Goal: Transaction & Acquisition: Purchase product/service

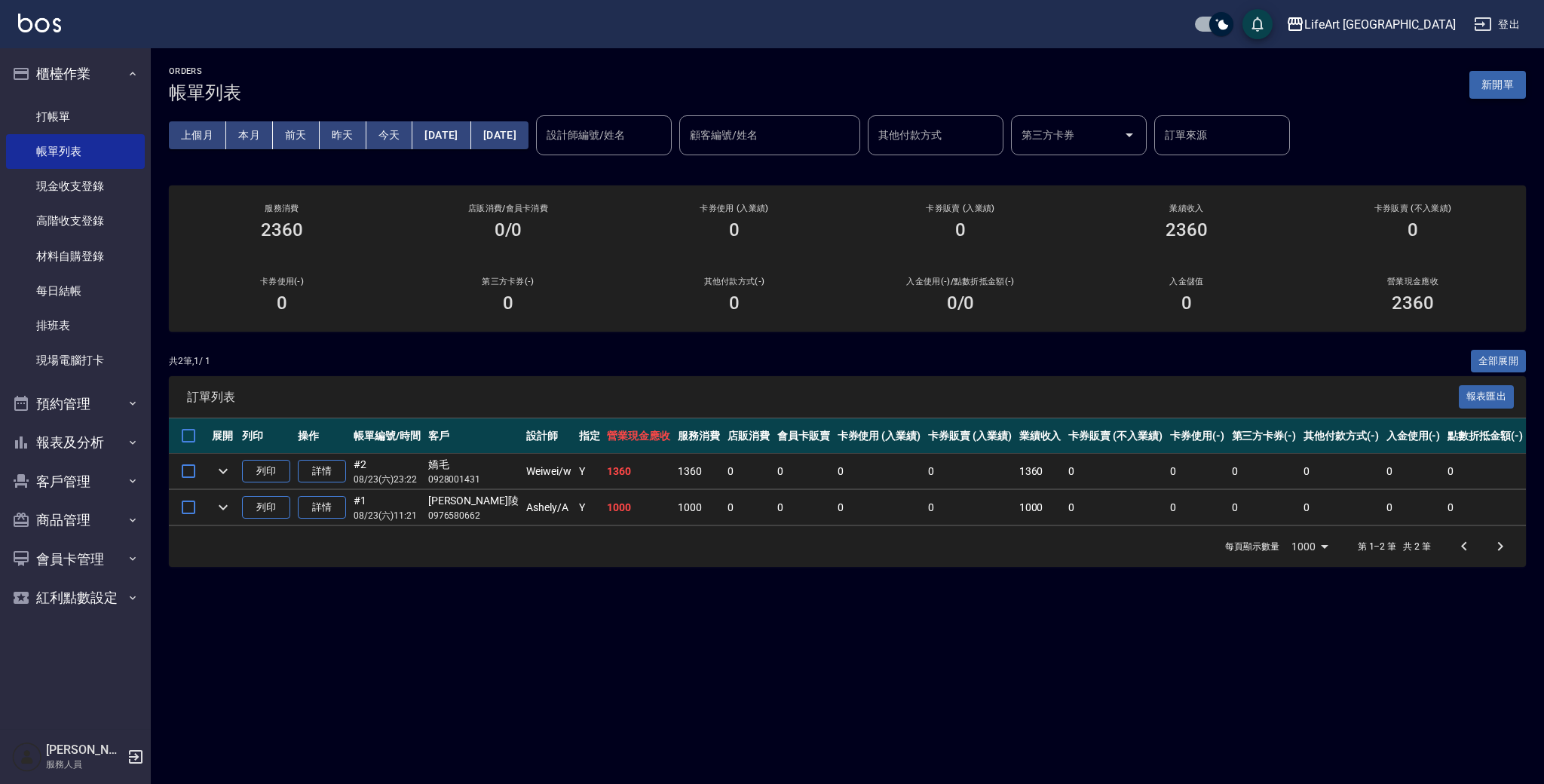
click at [1493, 78] on button "新開單" at bounding box center [1498, 85] width 56 height 28
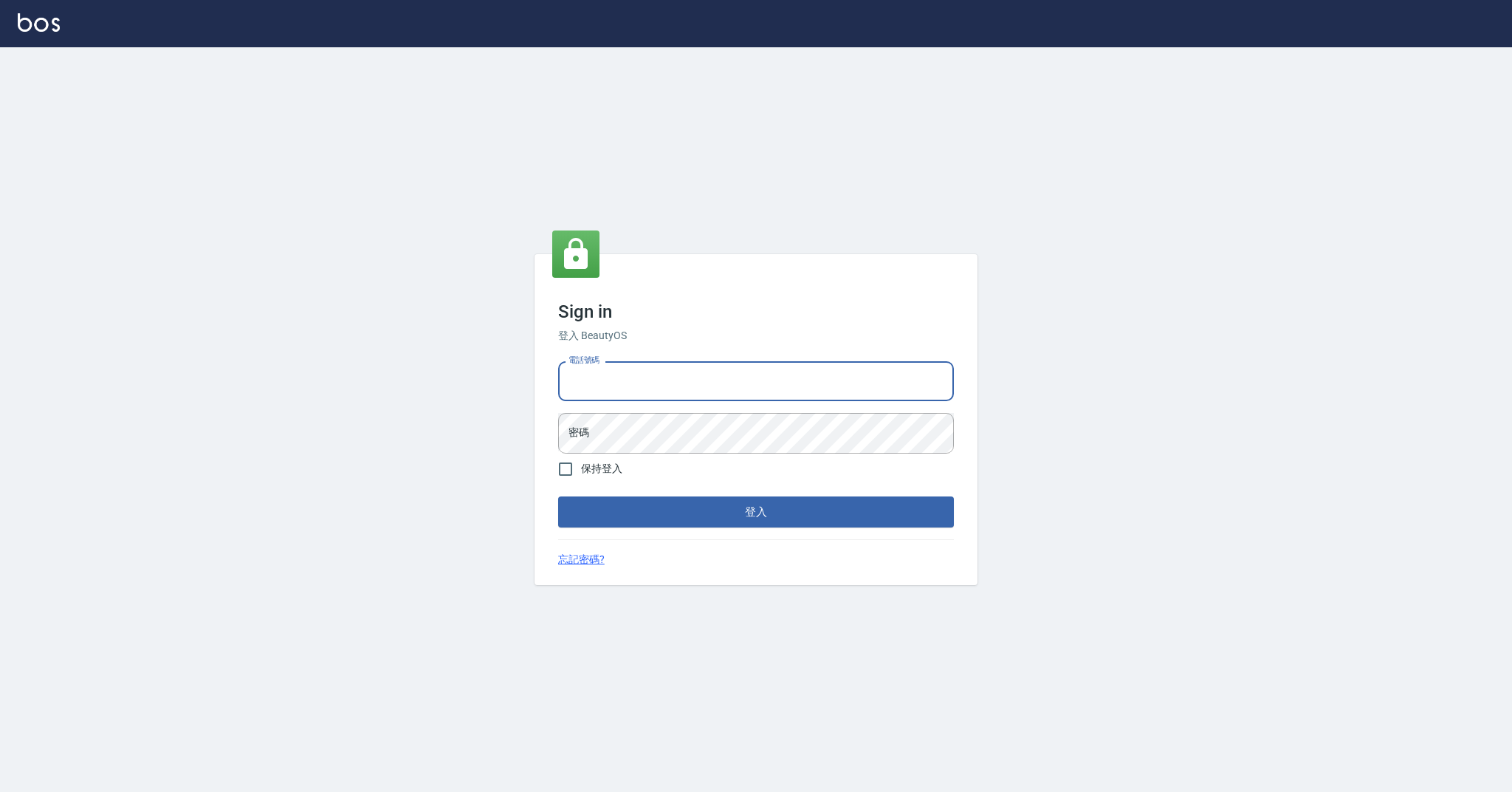
type input "0989368139"
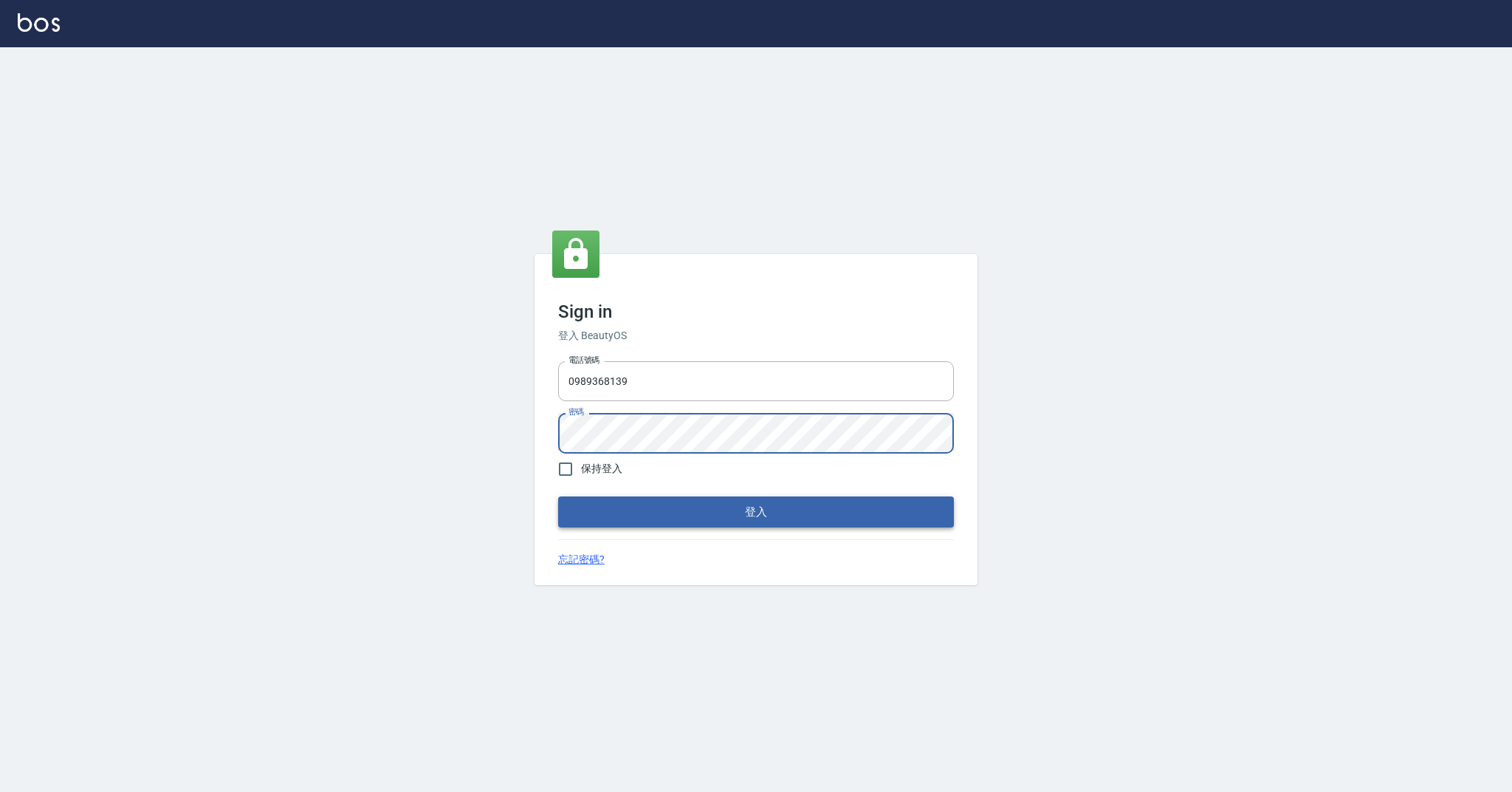
click at [624, 508] on button "登入" at bounding box center [756, 512] width 395 height 31
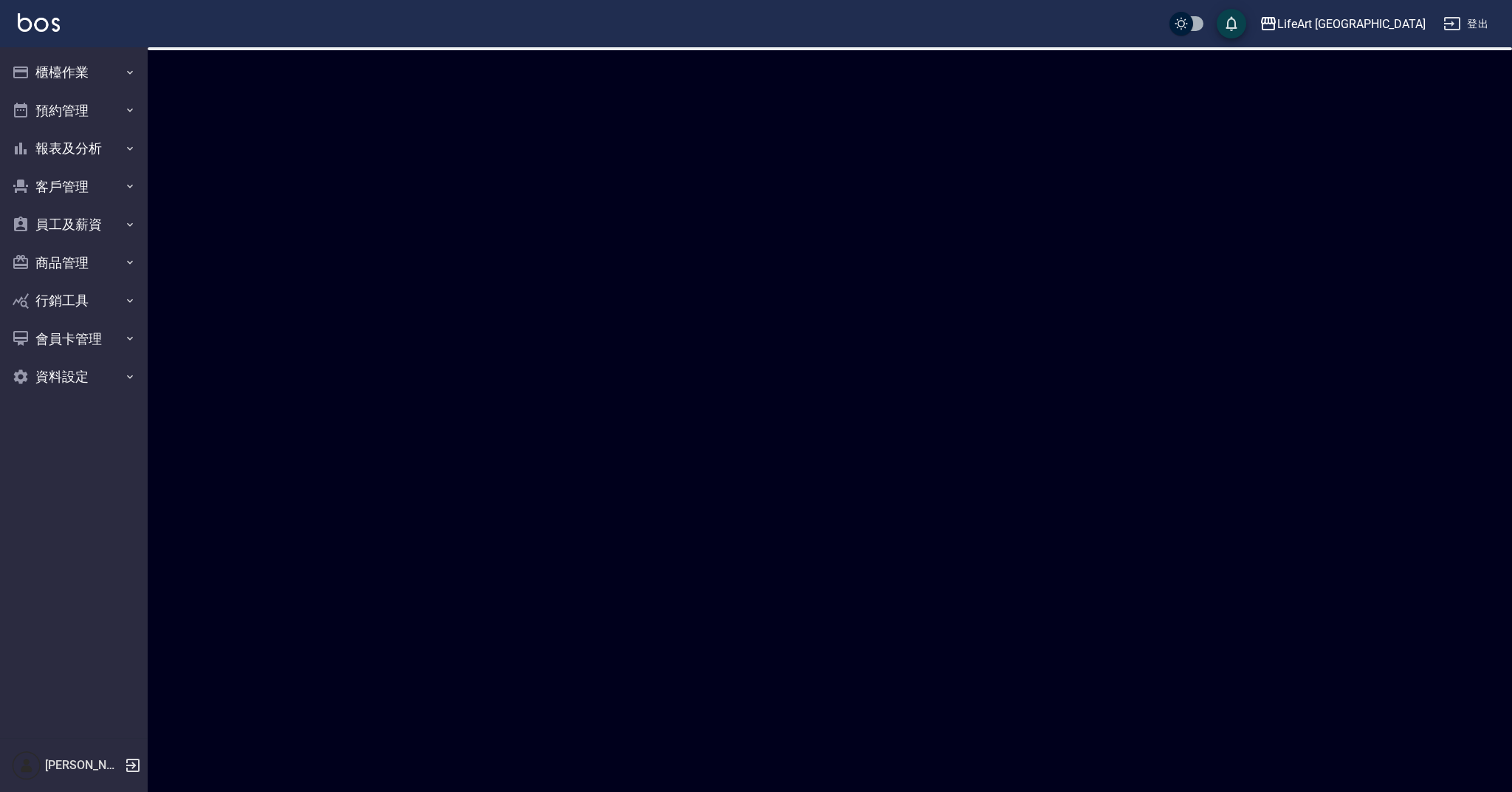
checkbox input "true"
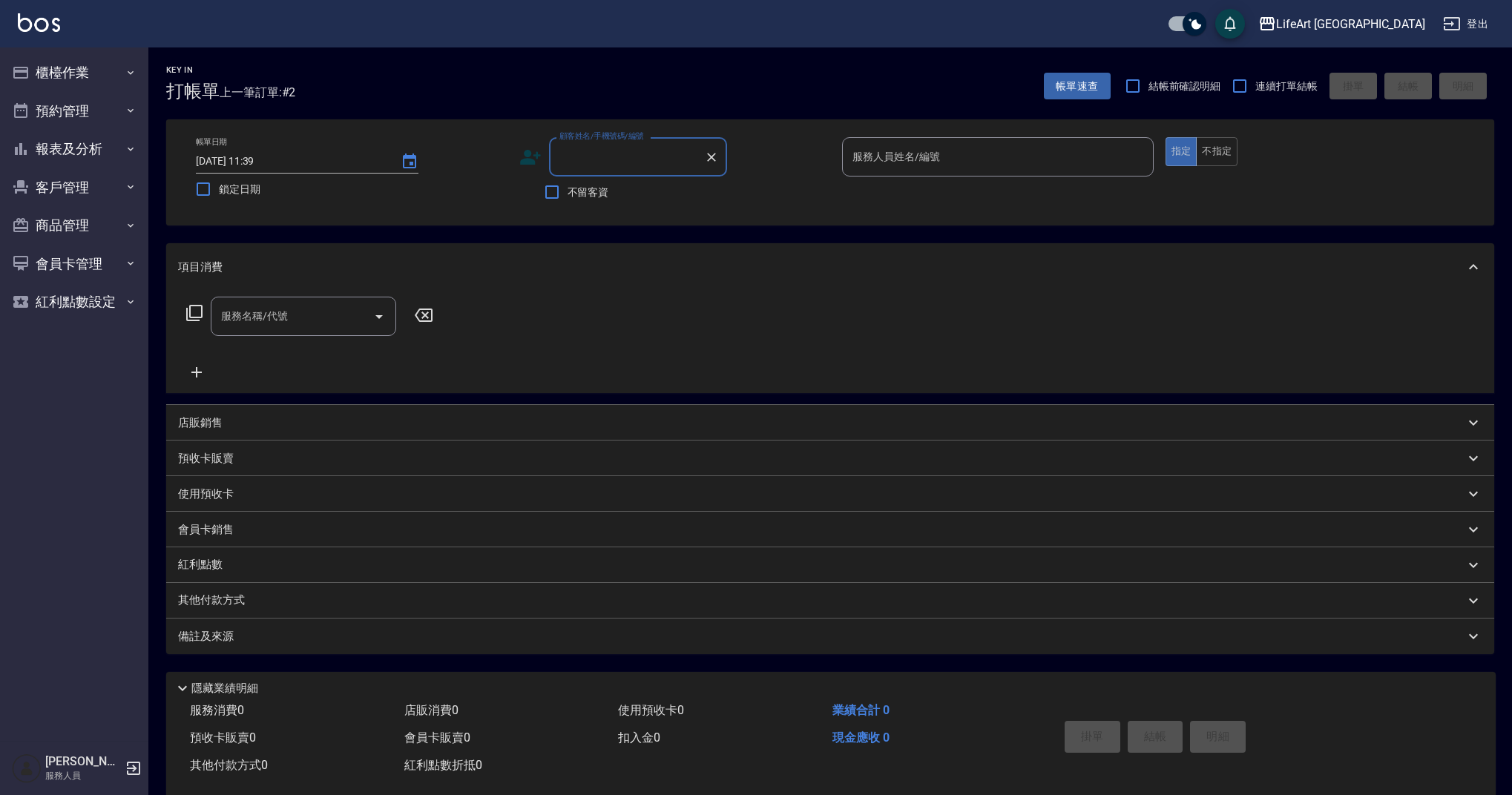
type input "x"
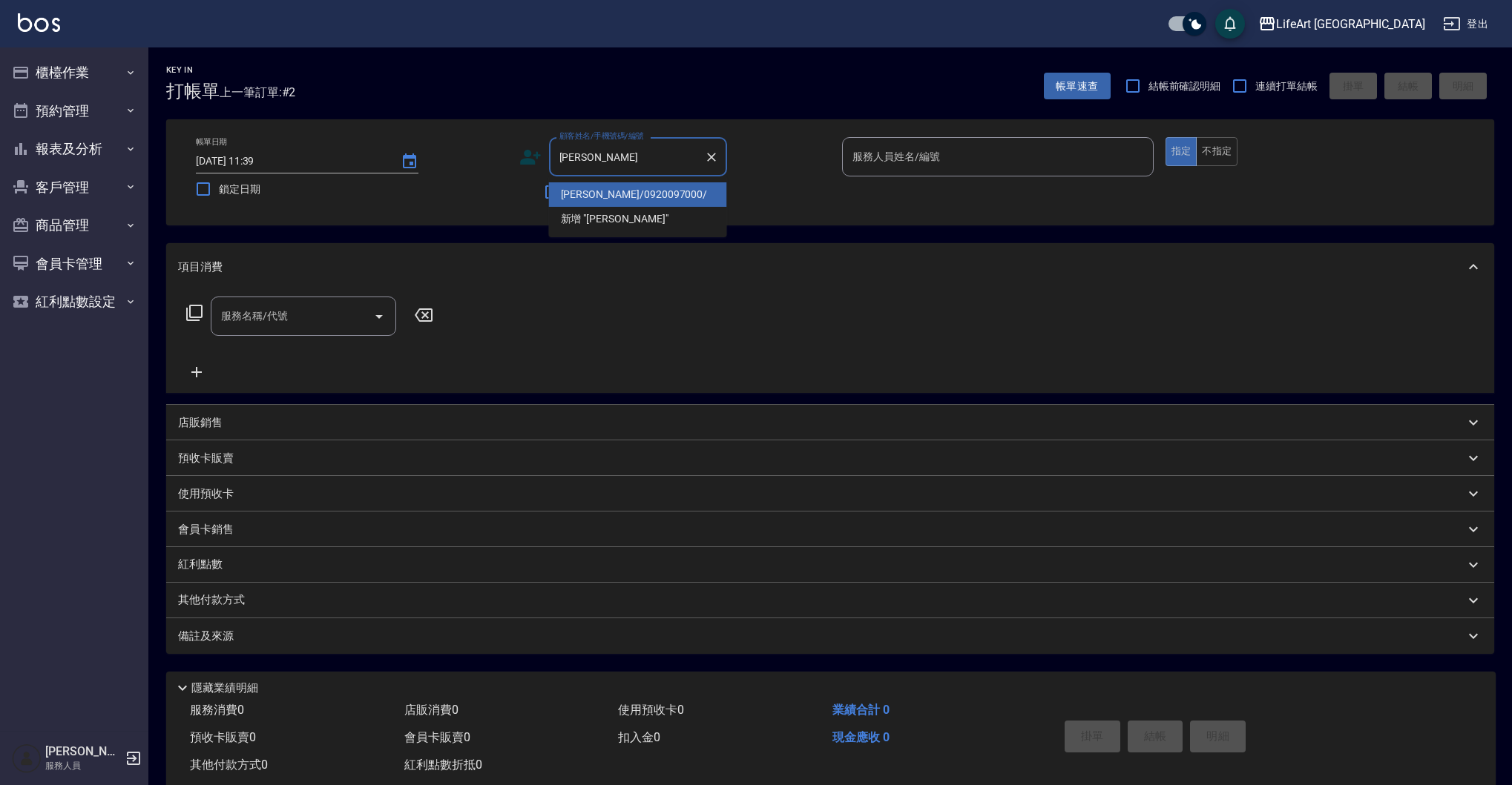
click at [642, 185] on li "林世豪/0920097000/" at bounding box center [638, 195] width 178 height 25
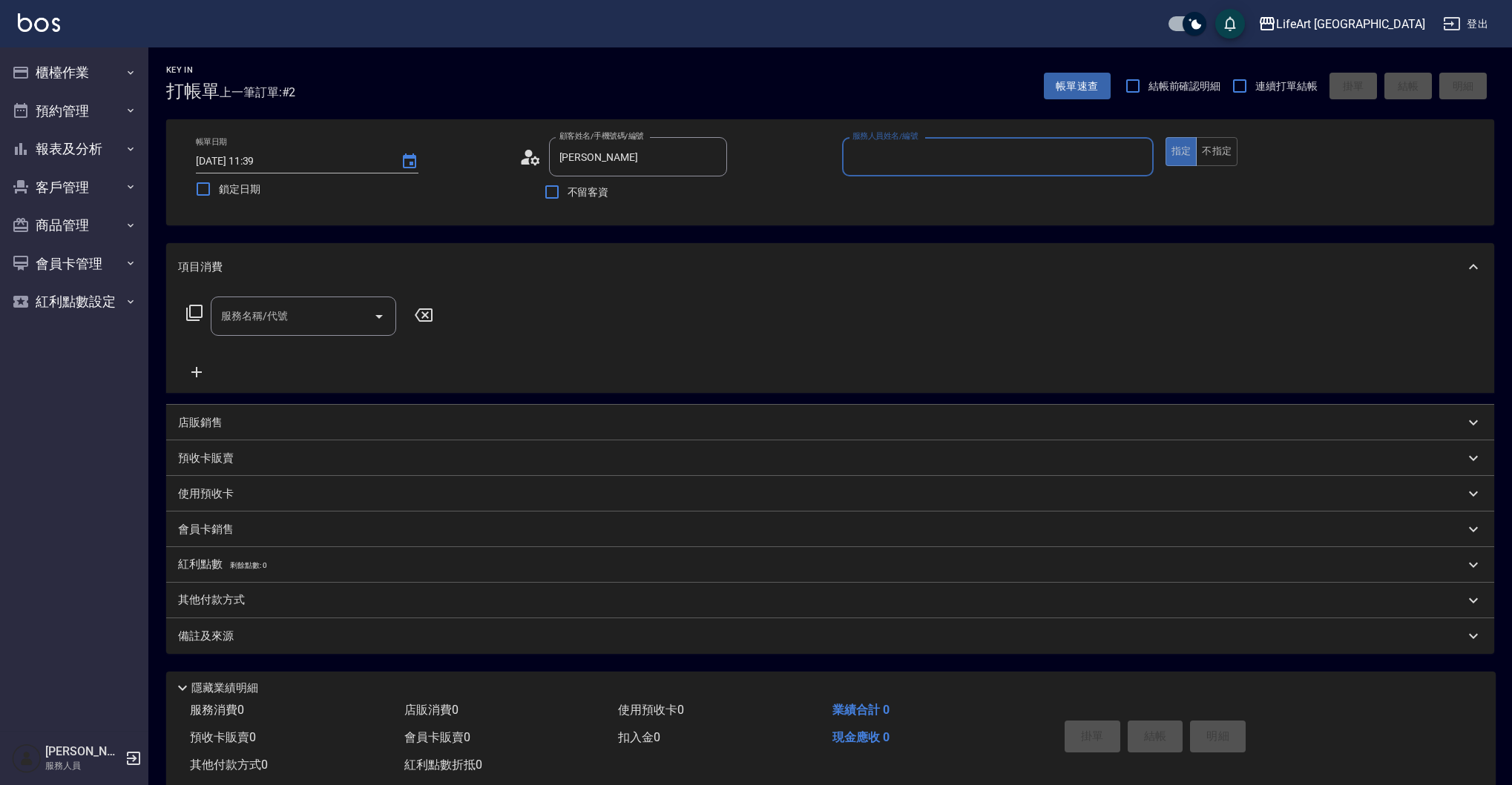
type input "林世豪/0920097000/"
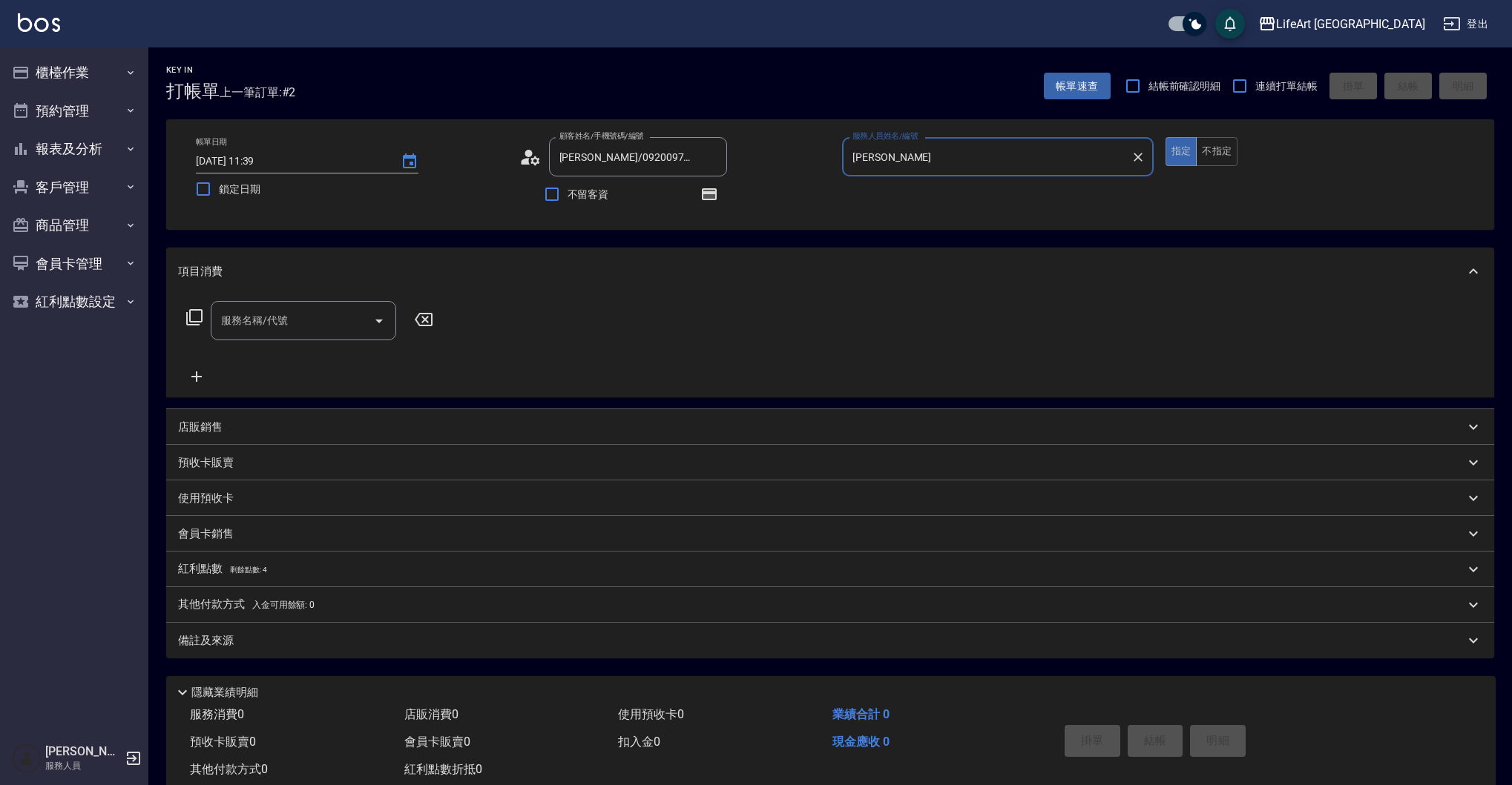
type input "Jessica-j"
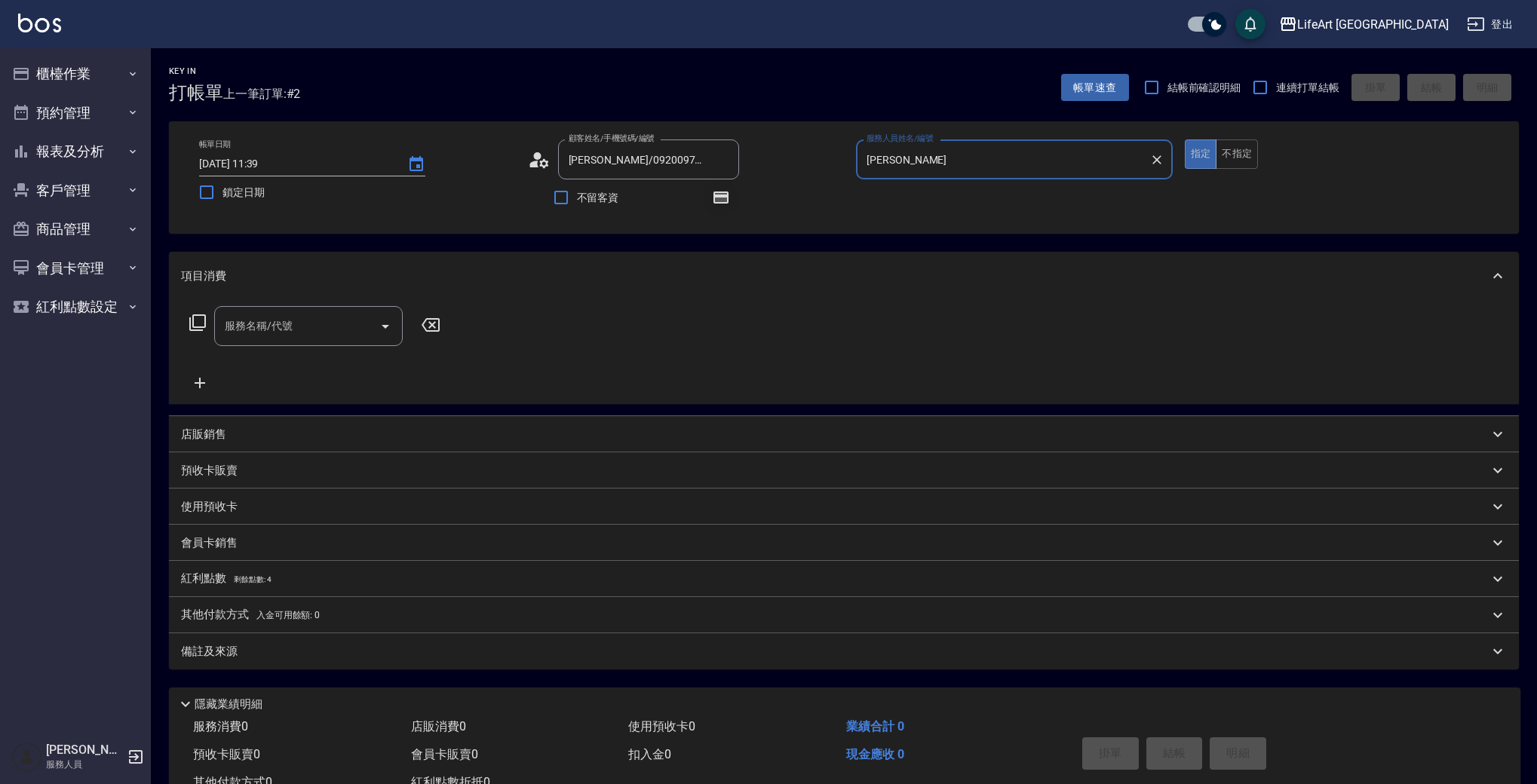
click at [714, 191] on icon "button" at bounding box center [721, 197] width 18 height 18
click at [311, 334] on input "服務名稱/代號" at bounding box center [297, 326] width 152 height 27
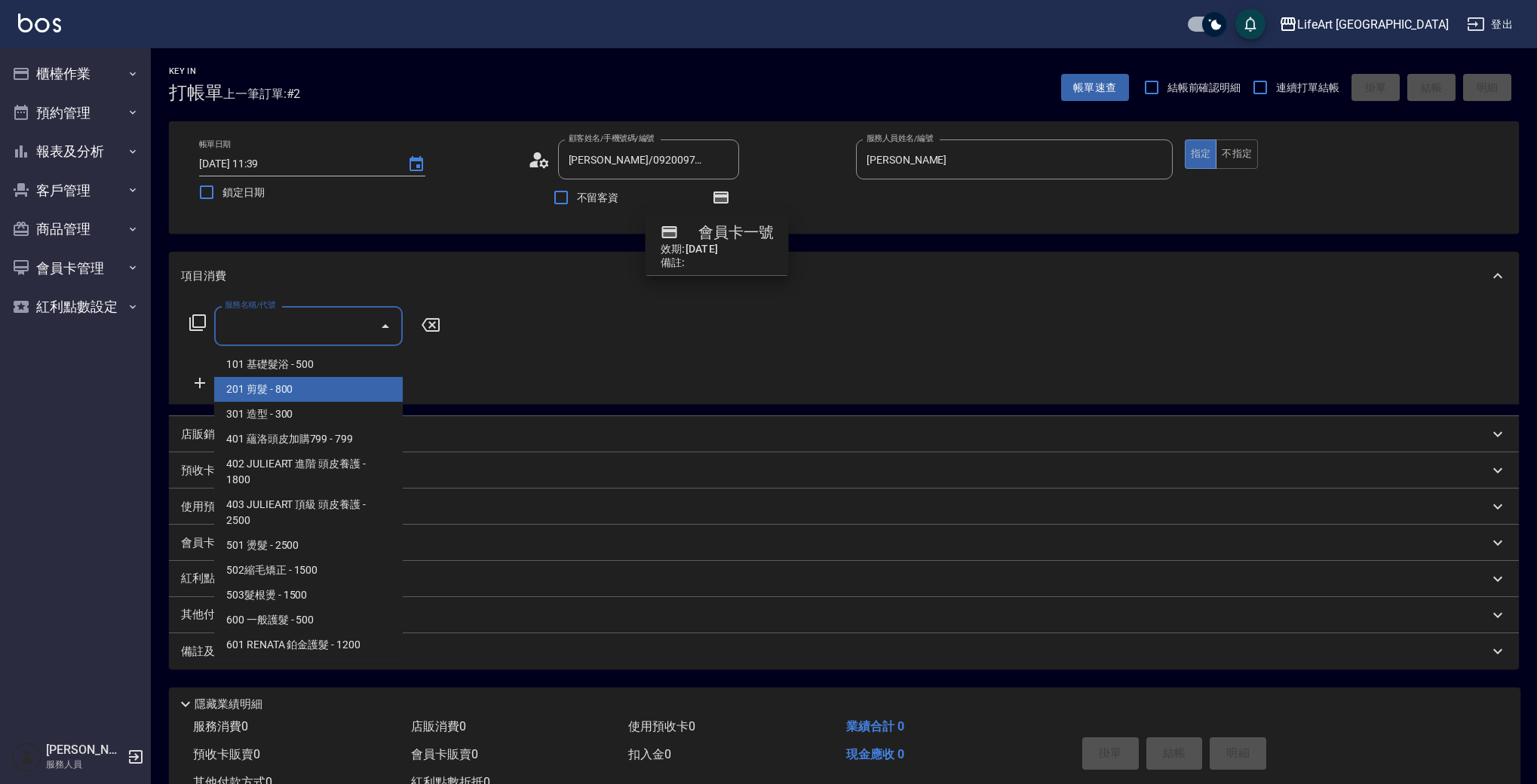
click at [282, 390] on span "201 剪髮 - 800" at bounding box center [308, 390] width 188 height 25
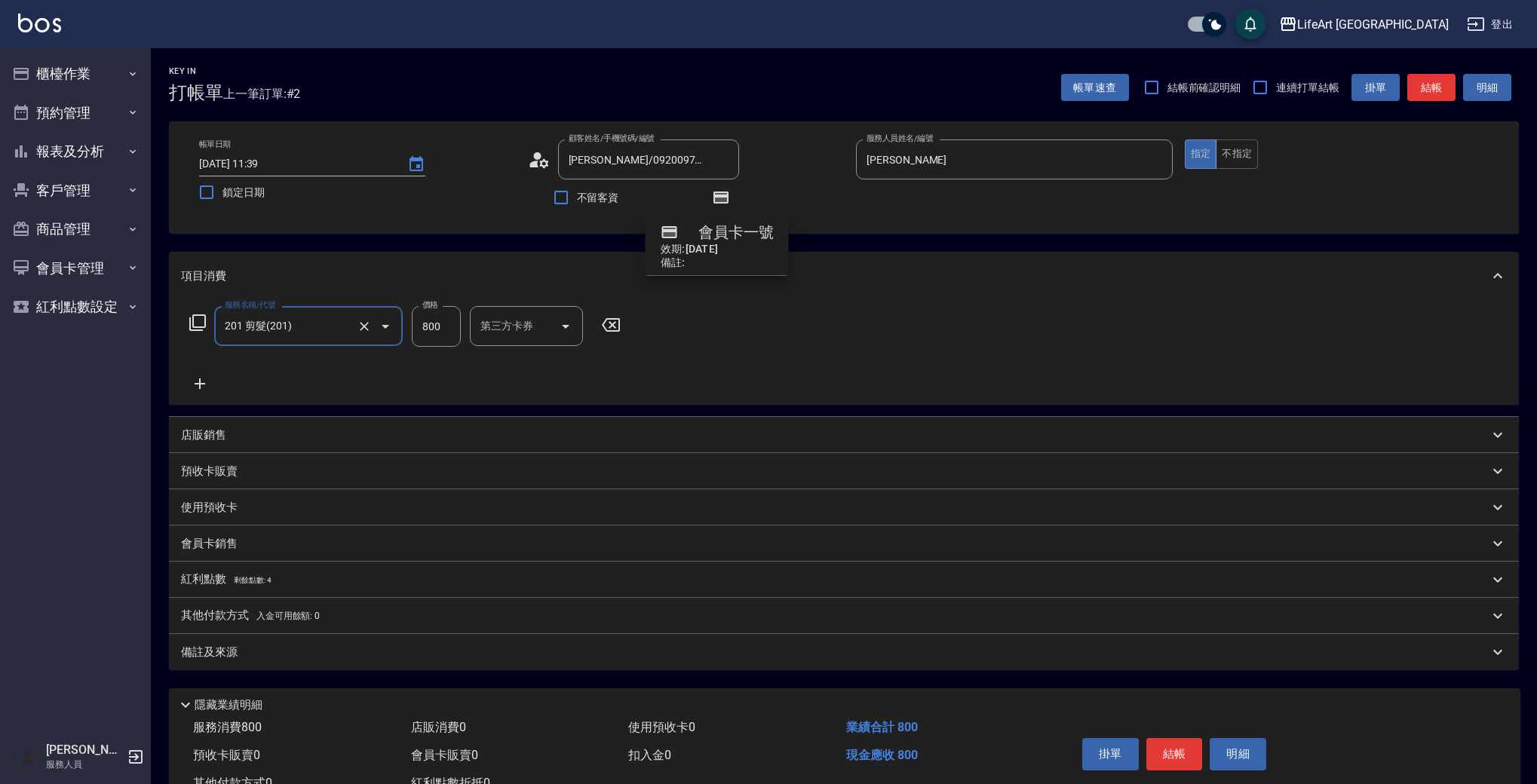
type input "201 剪髮(201)"
drag, startPoint x: 456, startPoint y: 325, endPoint x: 397, endPoint y: 326, distance: 59.0
click at [397, 326] on div "服務名稱/代號 201 剪髮(201) 服務名稱/代號 價格 800 價格 洗-1 洗-1 第三方卡券 第三方卡券" at bounding box center [455, 326] width 548 height 41
type input "900"
click at [267, 664] on div "備註及來源" at bounding box center [843, 652] width 1350 height 36
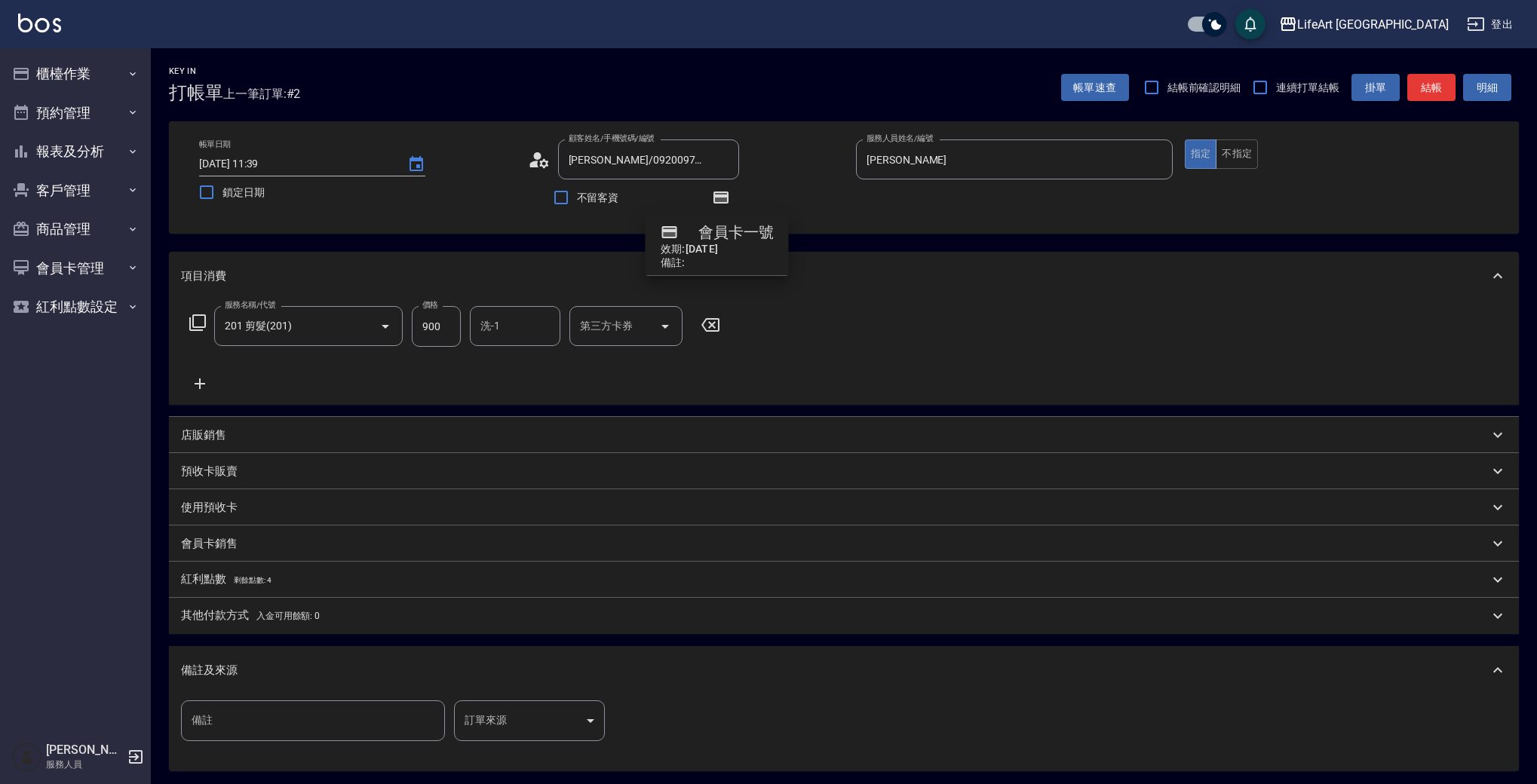
click at [556, 736] on body "LifeArt 蘆洲 登出 櫃檯作業 打帳單 帳單列表 現金收支登錄 高階收支登錄 材料自購登錄 每日結帳 排班表 現場電腦打卡 預約管理 預約管理 單日預約…" at bounding box center [768, 467] width 1537 height 935
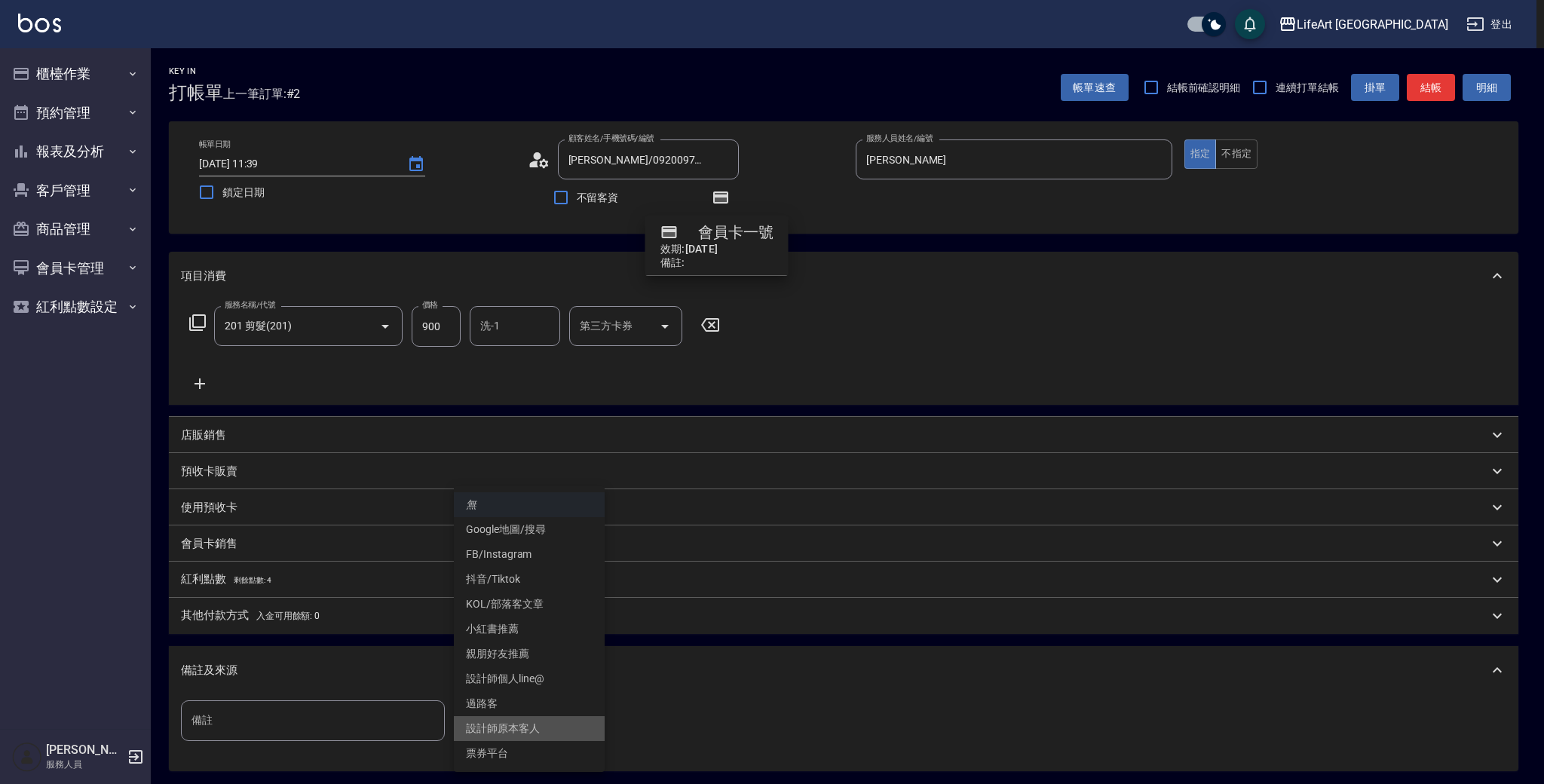
click at [558, 730] on li "設計師原本客人" at bounding box center [529, 728] width 151 height 25
type input "設計師原本客人"
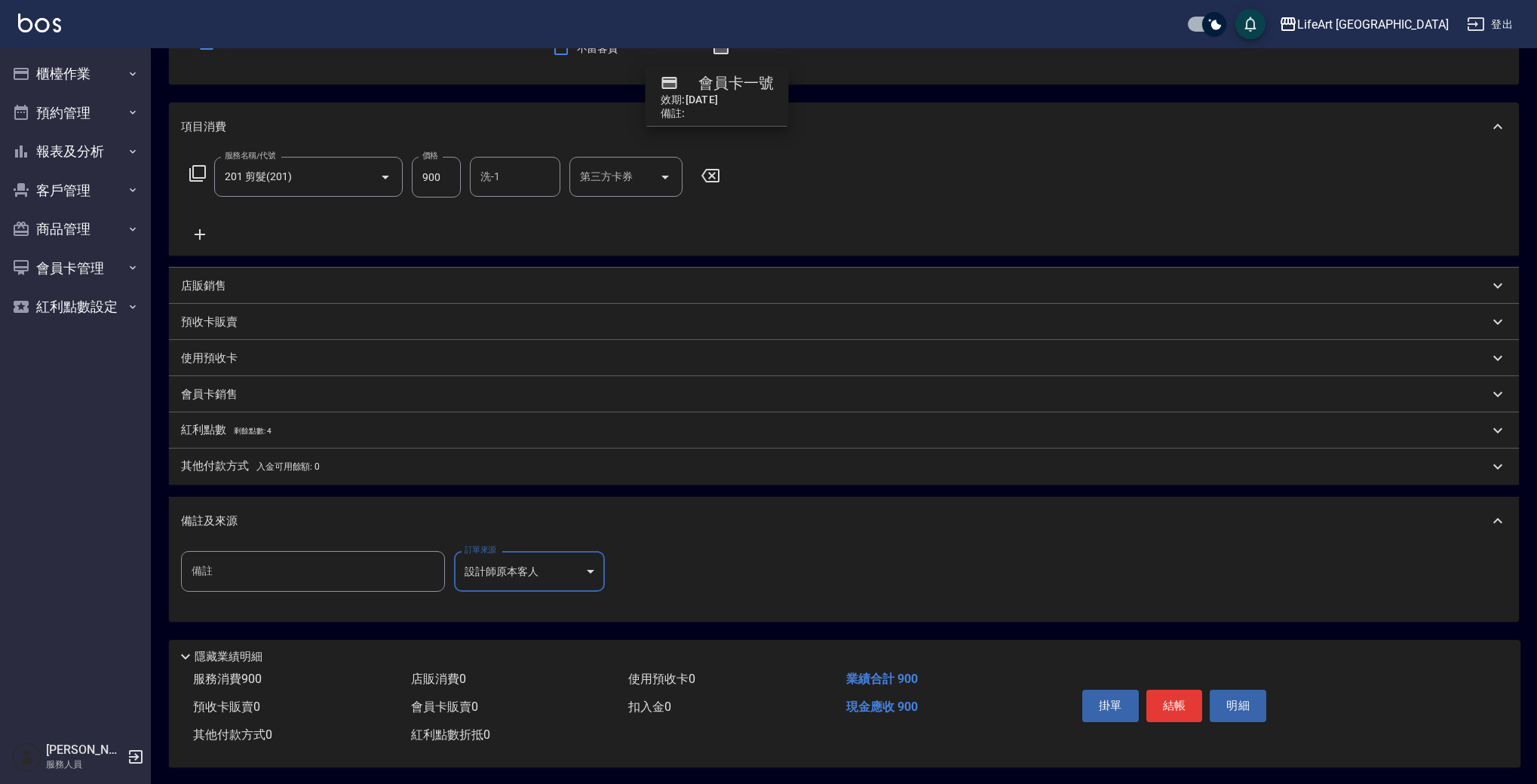
scroll to position [158, 0]
click at [1193, 706] on button "結帳" at bounding box center [1175, 704] width 56 height 31
